Goal: Communication & Community: Answer question/provide support

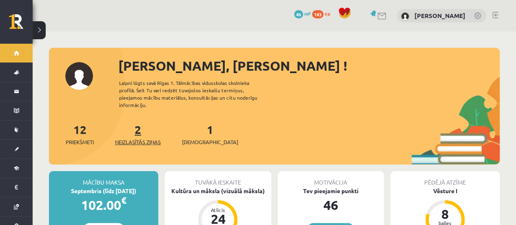
click at [137, 126] on link "2 Neizlasītās ziņas" at bounding box center [138, 134] width 46 height 24
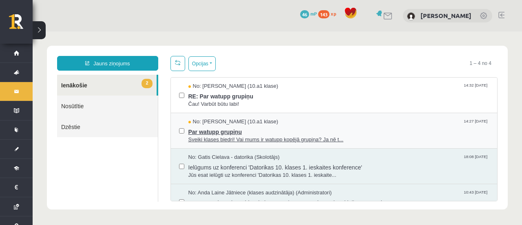
click at [251, 122] on span "No: Evija Aija Frijāre (10.a1 klase)" at bounding box center [233, 122] width 90 height 8
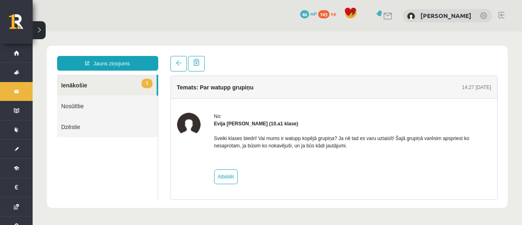
click at [143, 85] on span "1" at bounding box center [146, 83] width 11 height 9
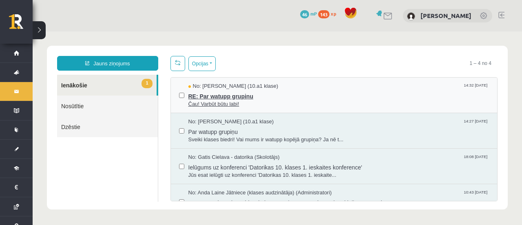
click at [265, 96] on span "RE: Par watupp grupiņu" at bounding box center [338, 95] width 301 height 10
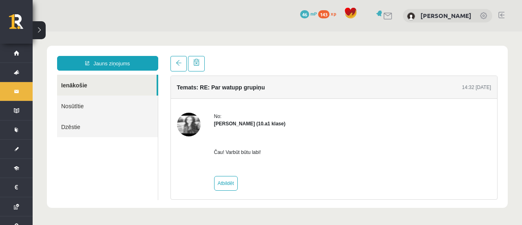
click at [180, 119] on img at bounding box center [189, 125] width 24 height 24
click at [177, 68] on link at bounding box center [178, 63] width 16 height 15
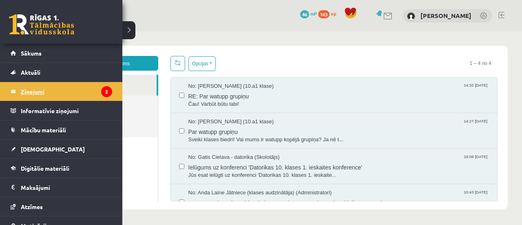
click at [43, 93] on legend "Ziņojumi 2" at bounding box center [66, 91] width 91 height 19
